Goal: Communication & Community: Participate in discussion

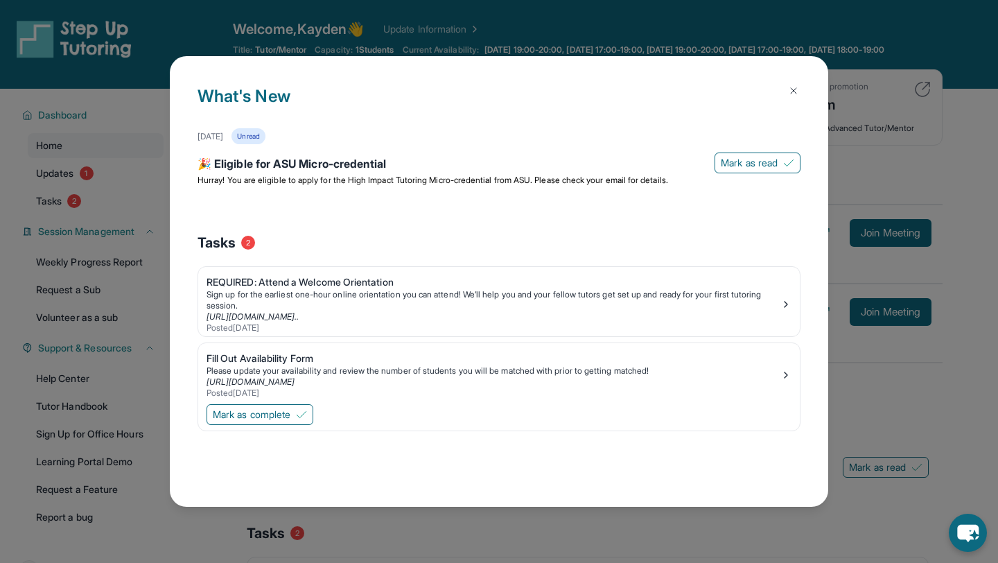
click at [629, 167] on div "What's New October 8th Unread 🎉 Eligible for ASU Micro-credential Mark as read …" at bounding box center [499, 281] width 998 height 563
click at [629, 98] on button at bounding box center [794, 91] width 28 height 28
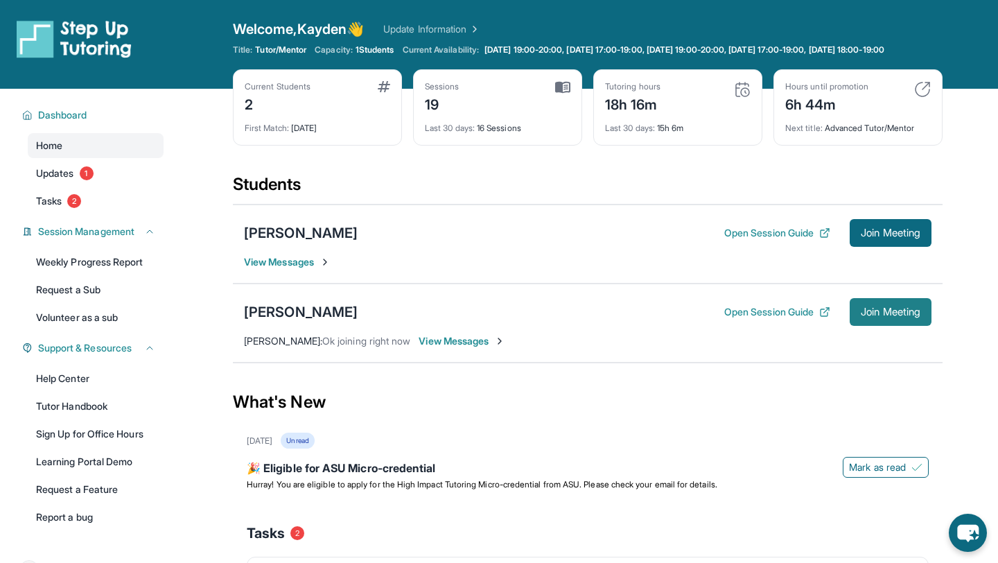
click at [629, 311] on button "Join Meeting" at bounding box center [891, 312] width 82 height 28
